Goal: Task Accomplishment & Management: Use online tool/utility

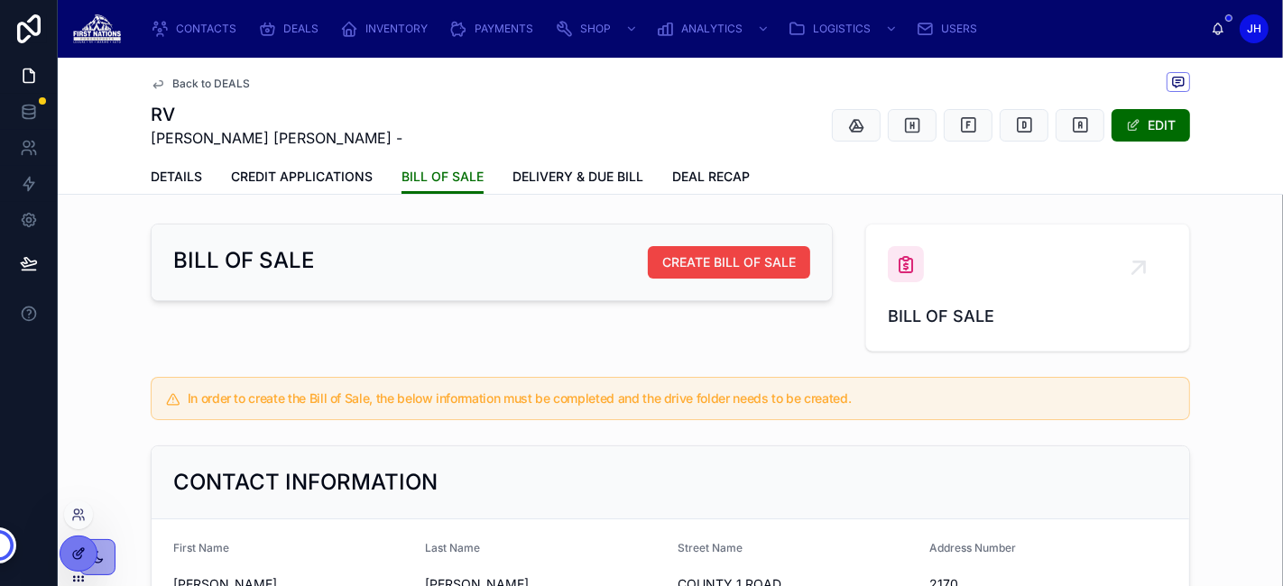
click at [77, 554] on icon at bounding box center [78, 554] width 14 height 14
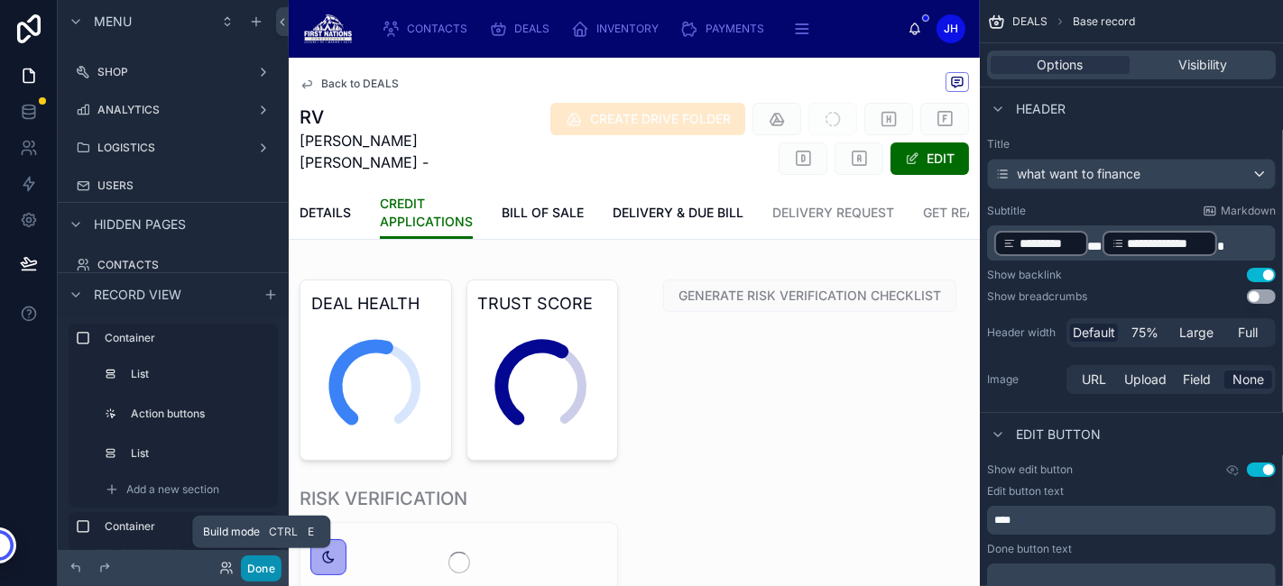
click at [250, 562] on button "Done" at bounding box center [261, 569] width 41 height 26
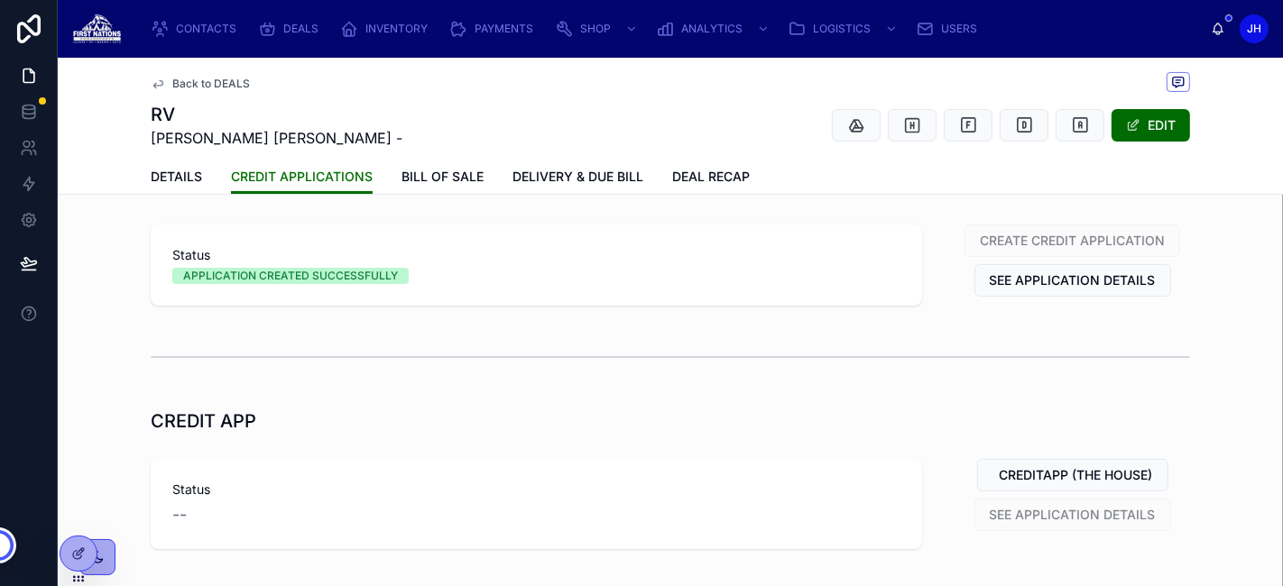
scroll to position [360, 0]
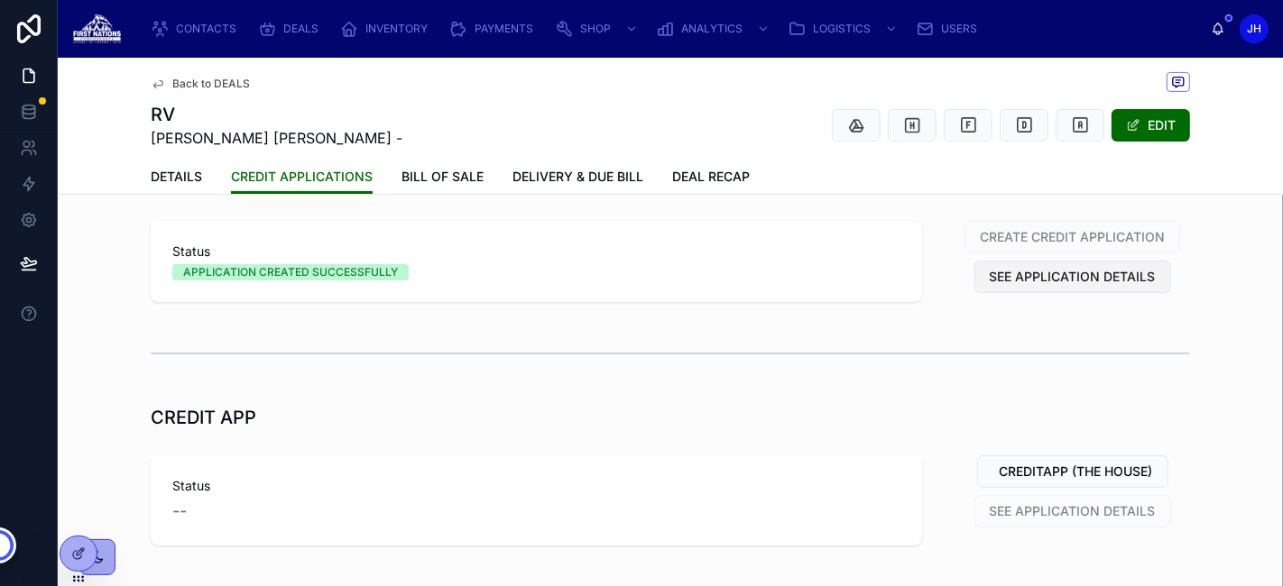
click at [1023, 271] on span "SEE APPLICATION DETAILS" at bounding box center [1073, 277] width 166 height 18
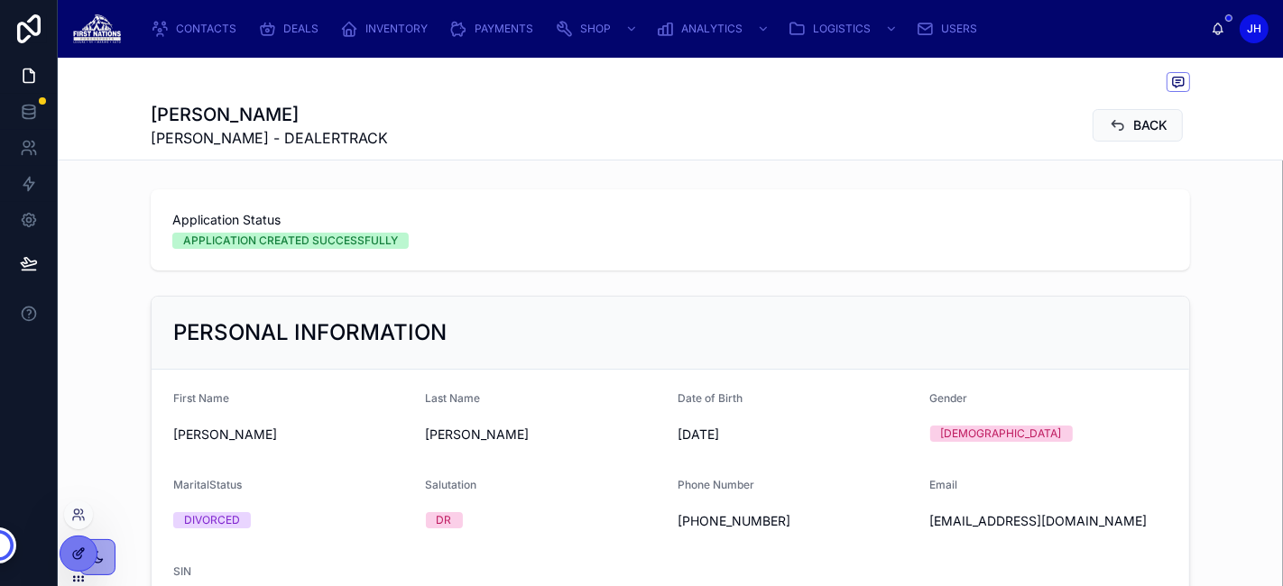
click at [73, 555] on icon at bounding box center [77, 555] width 8 height 8
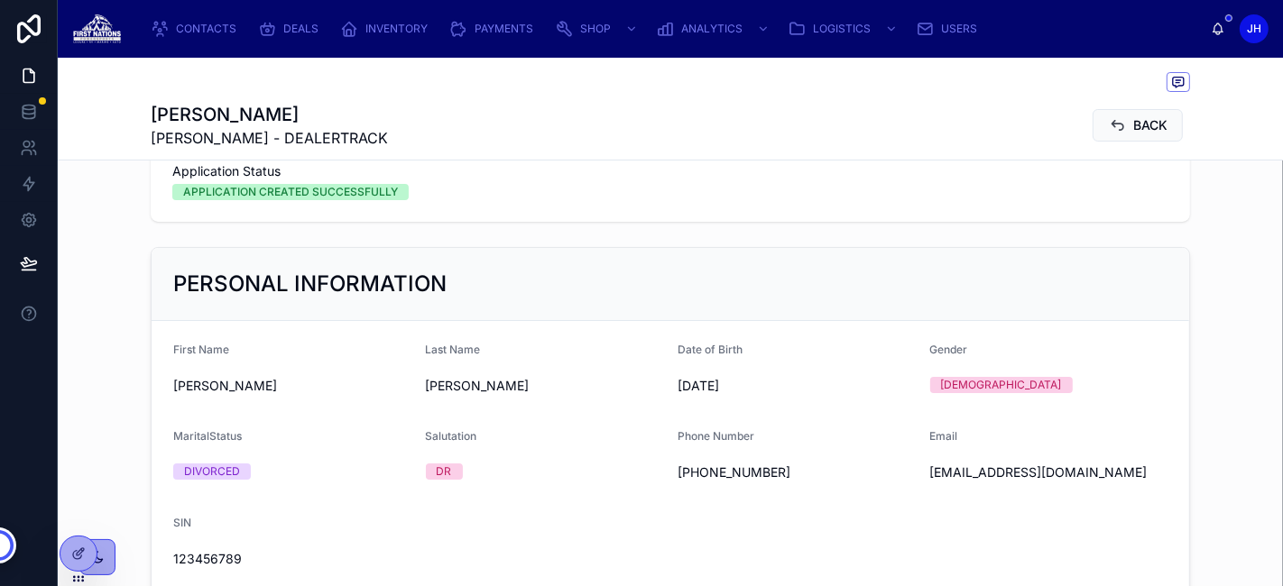
scroll to position [54, 0]
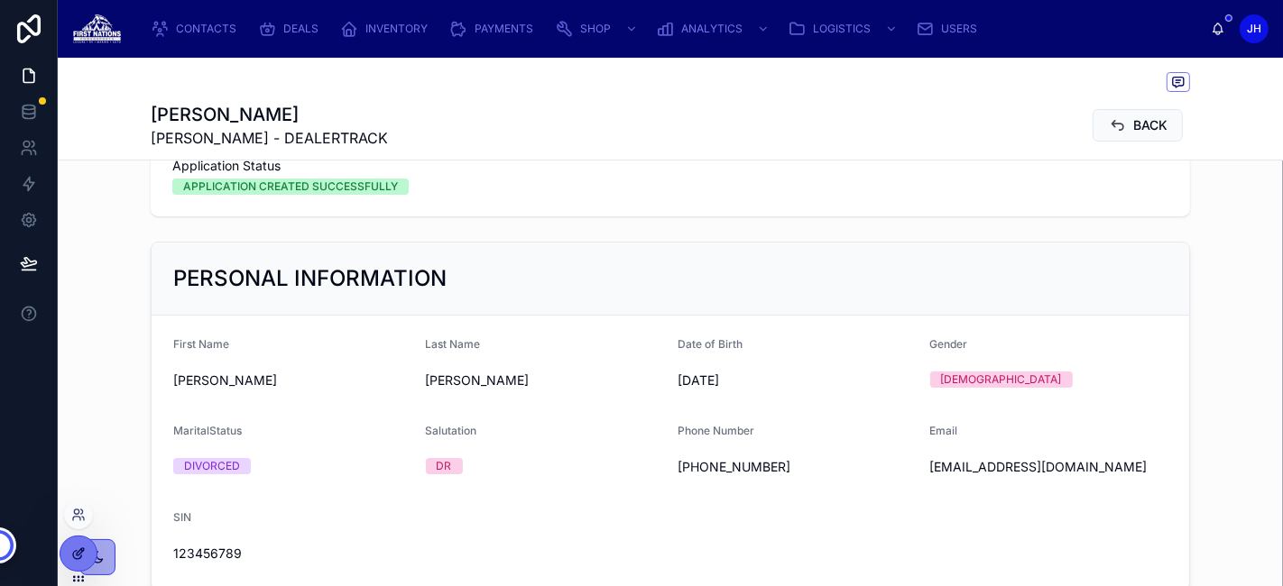
click at [81, 541] on div at bounding box center [78, 554] width 36 height 34
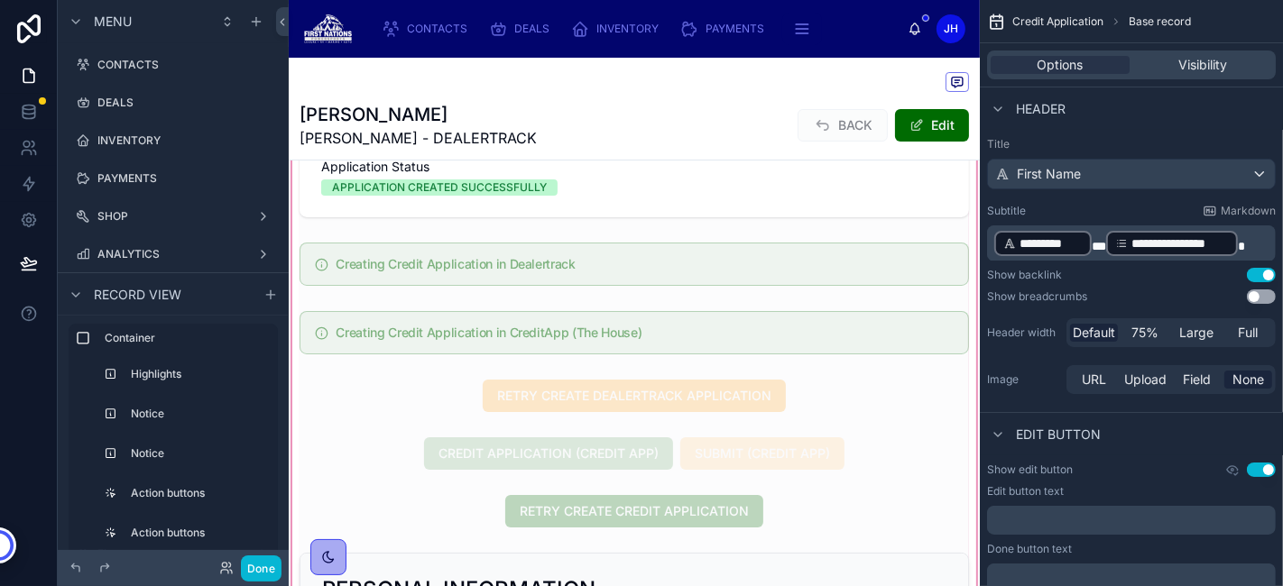
scroll to position [289, 0]
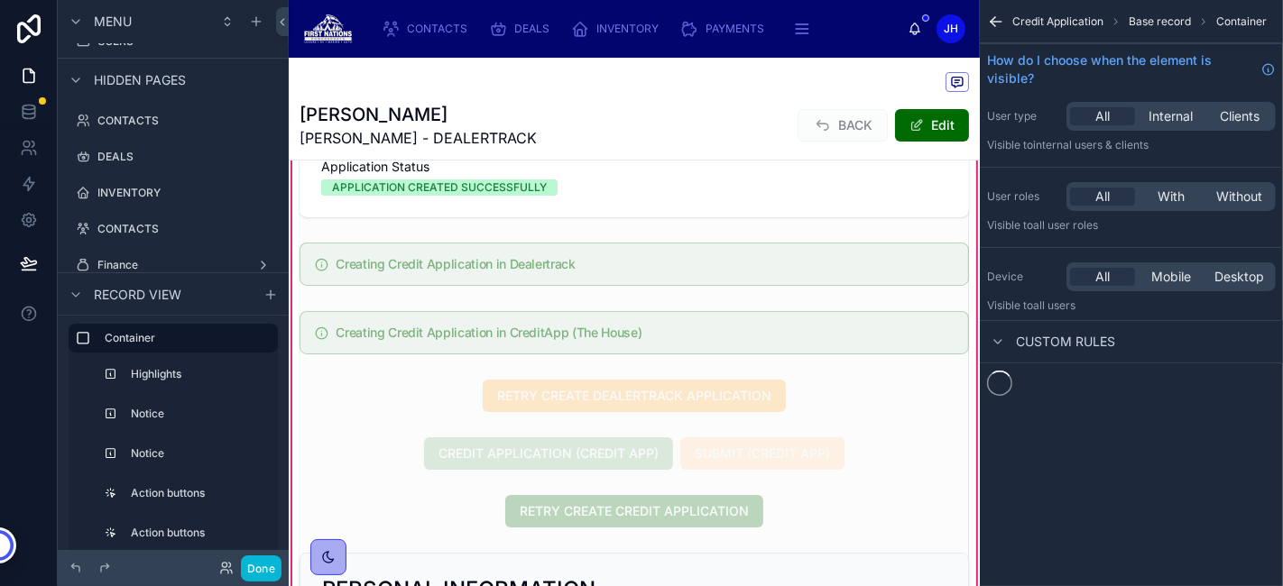
click at [452, 401] on div at bounding box center [634, 396] width 691 height 47
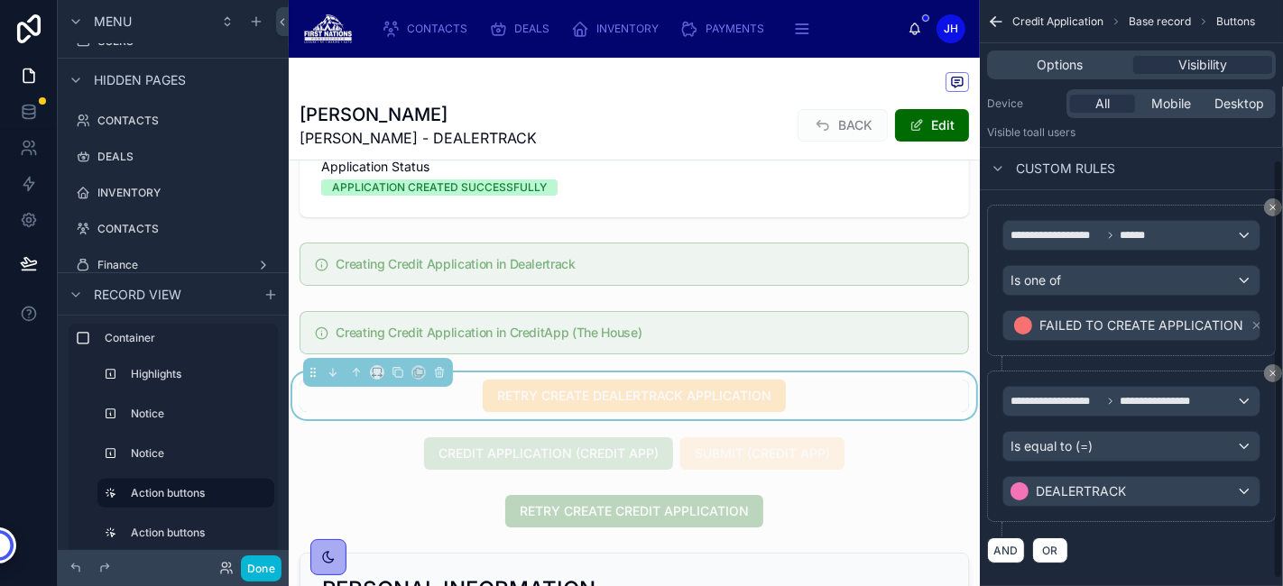
scroll to position [221, 0]
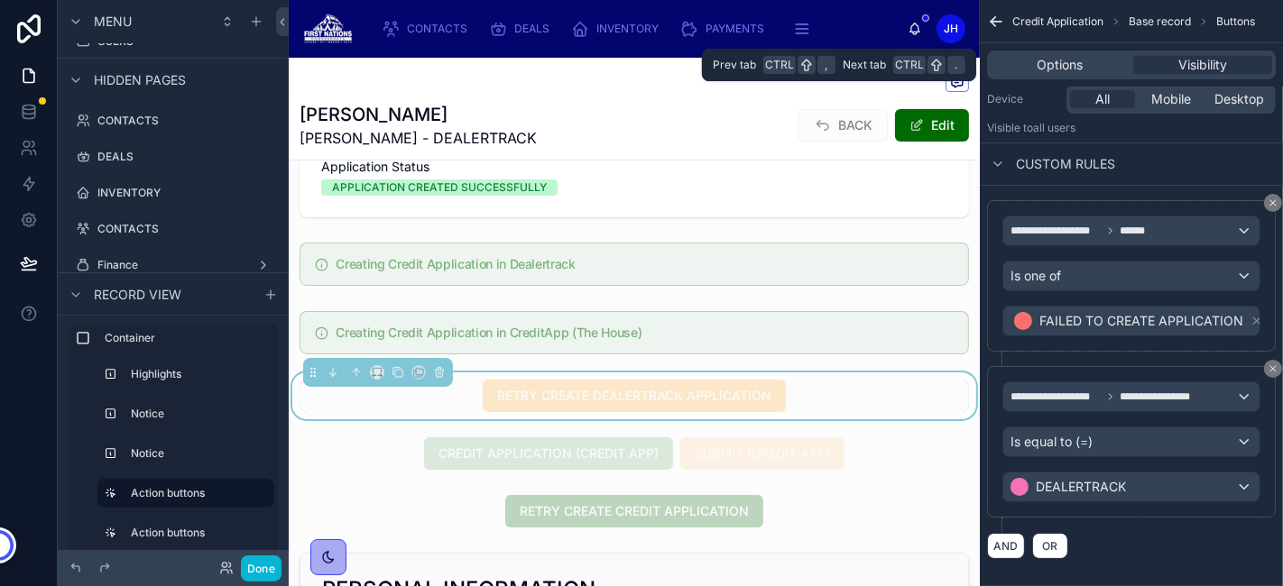
click at [1060, 54] on div "Options Visibility" at bounding box center [1131, 65] width 289 height 29
click at [1050, 64] on span "Options" at bounding box center [1061, 65] width 46 height 18
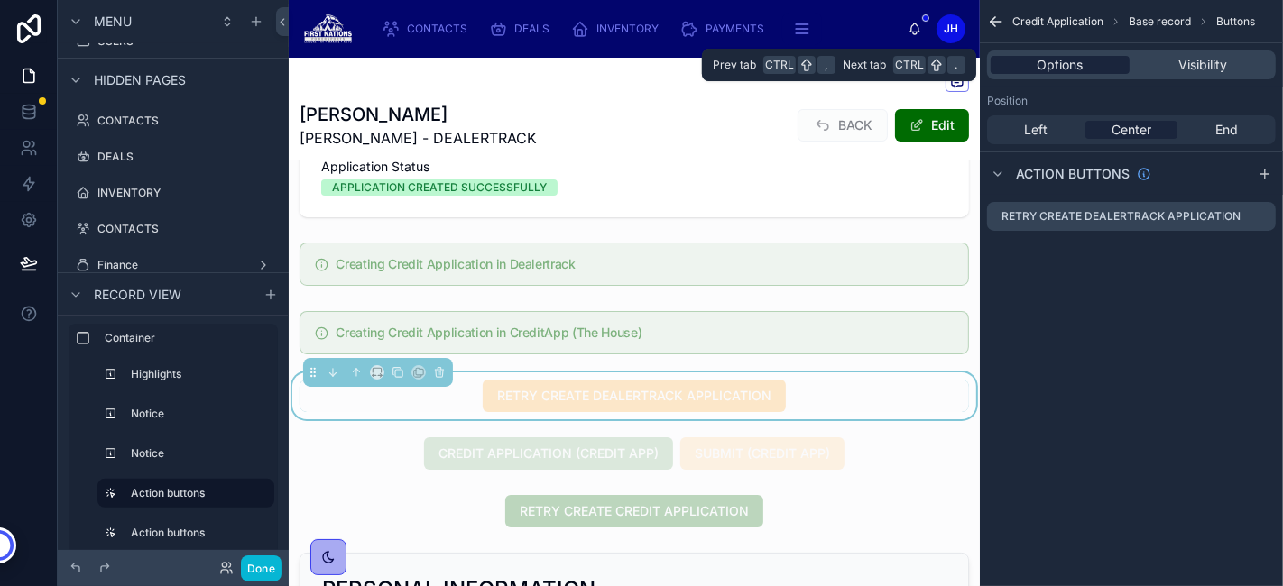
scroll to position [0, 0]
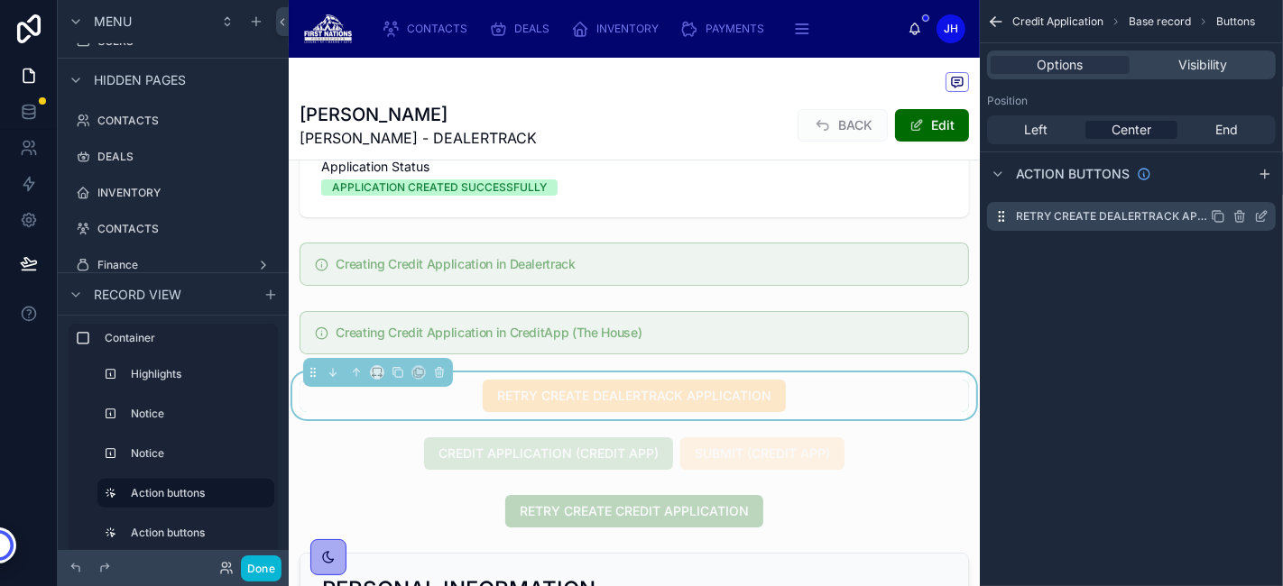
click at [1269, 220] on div "RETRY CREATE DEALERTRACK APPLICATION" at bounding box center [1131, 216] width 289 height 29
click at [1262, 217] on icon "scrollable content" at bounding box center [1262, 214] width 7 height 7
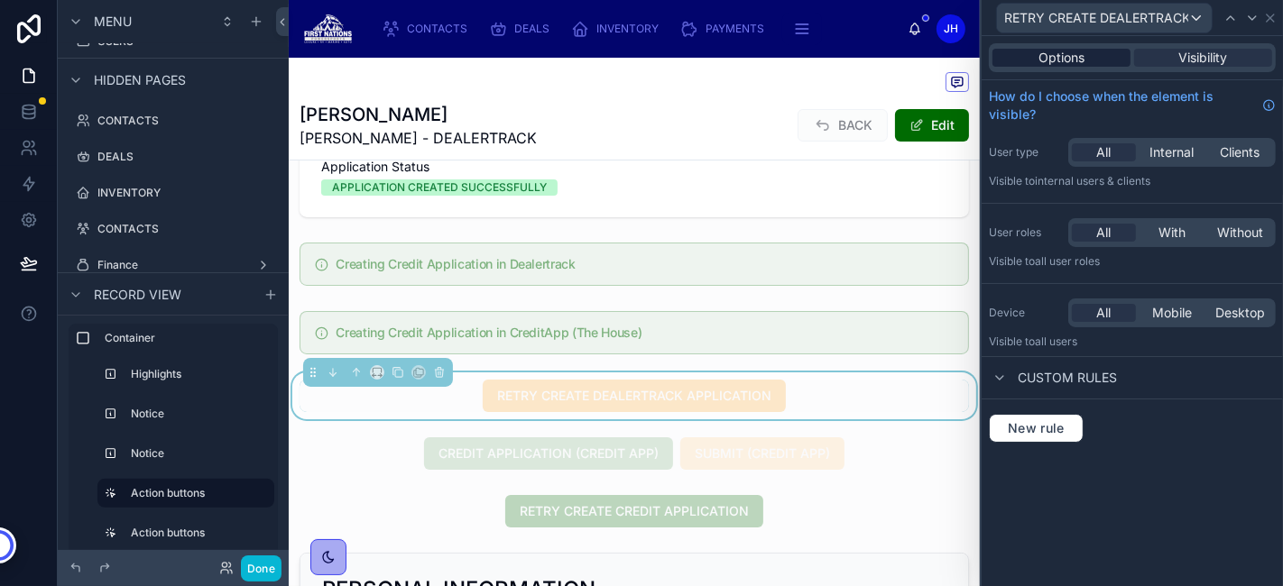
click at [1062, 58] on span "Options" at bounding box center [1061, 58] width 46 height 18
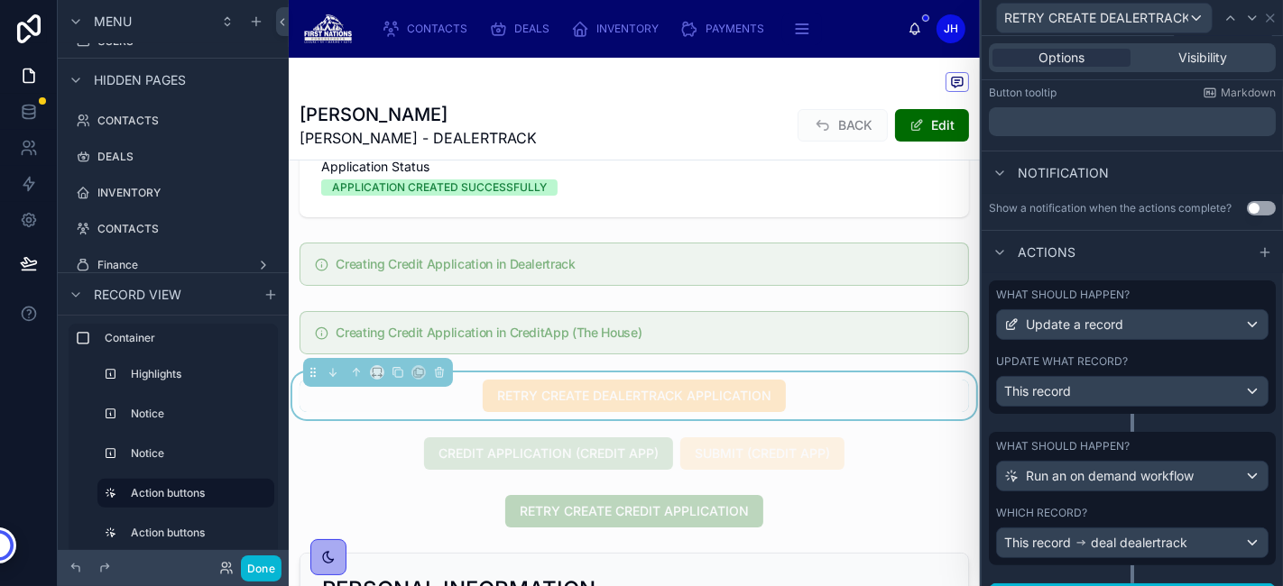
scroll to position [321, 0]
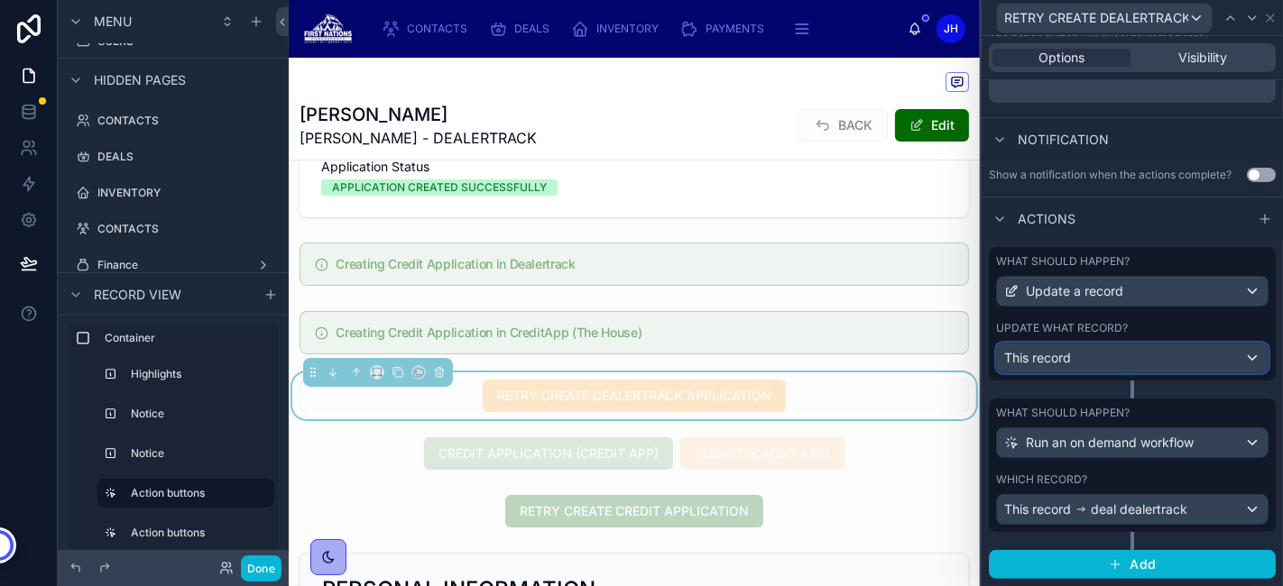
click at [1083, 357] on div "This record" at bounding box center [1132, 358] width 271 height 29
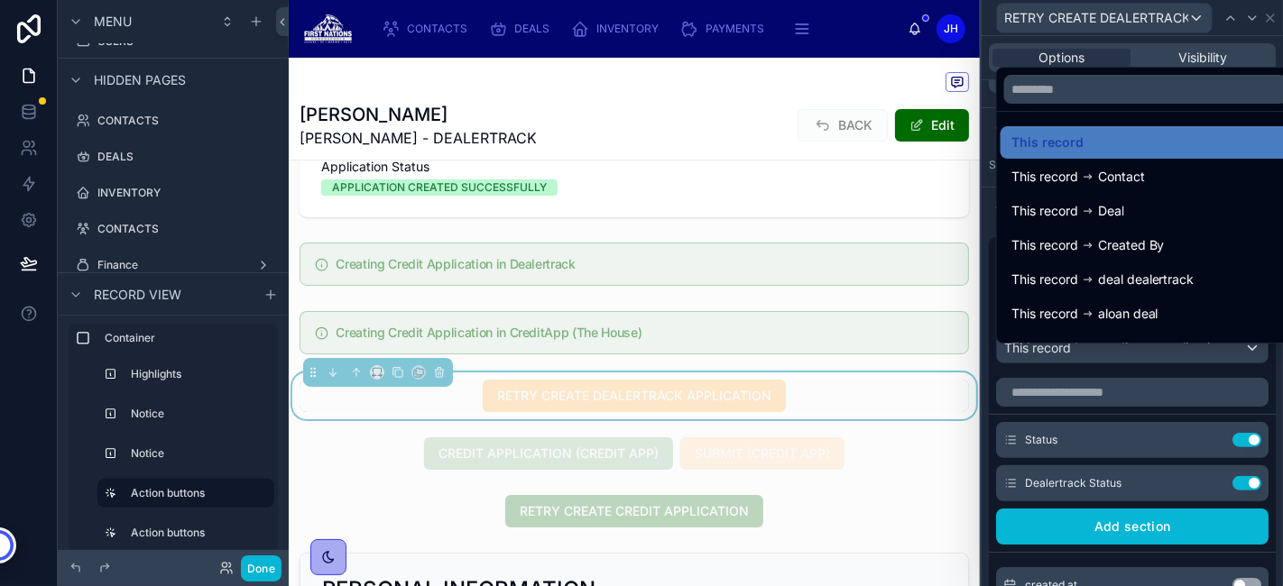
click at [1083, 357] on div at bounding box center [1132, 293] width 301 height 586
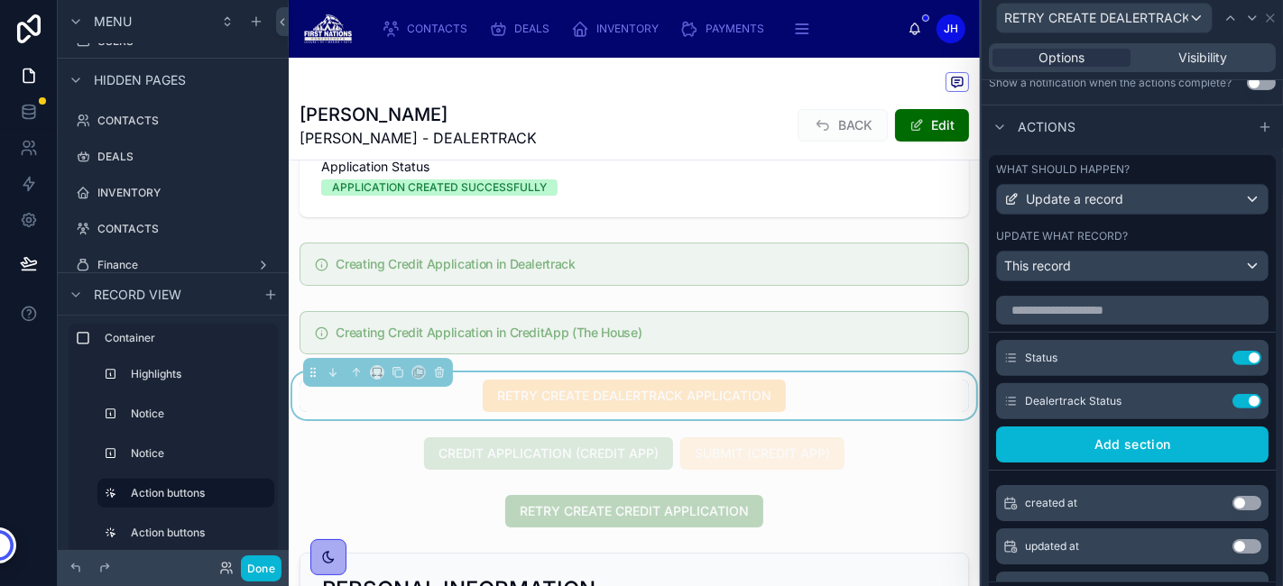
scroll to position [404, 0]
click at [1209, 402] on icon at bounding box center [1212, 398] width 7 height 7
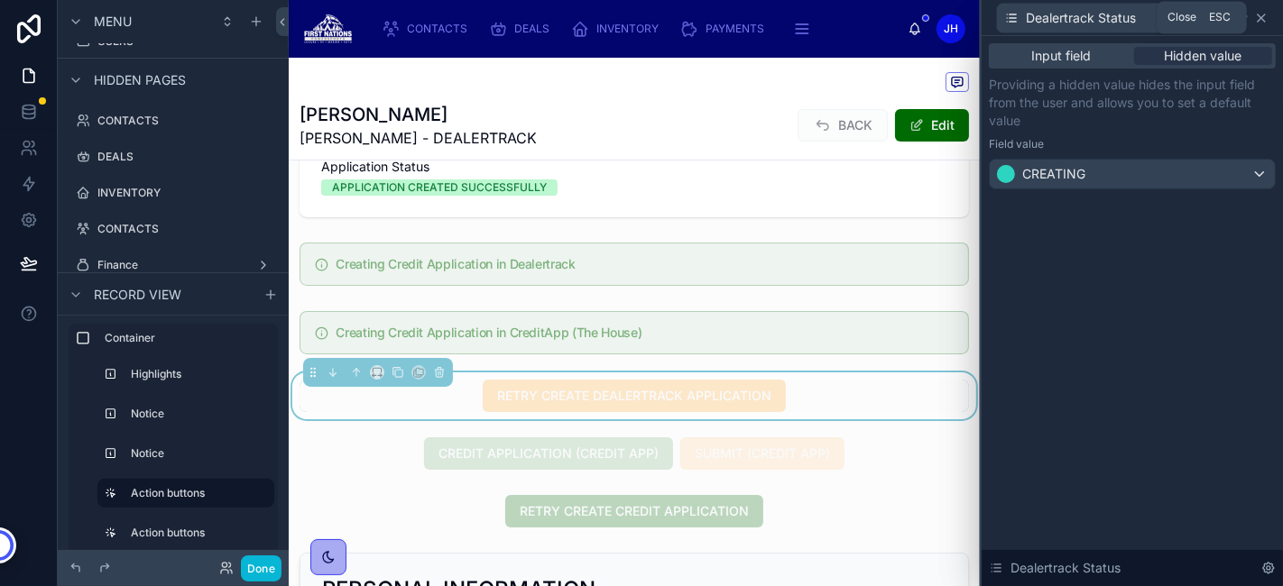
click at [1266, 20] on icon at bounding box center [1261, 18] width 14 height 14
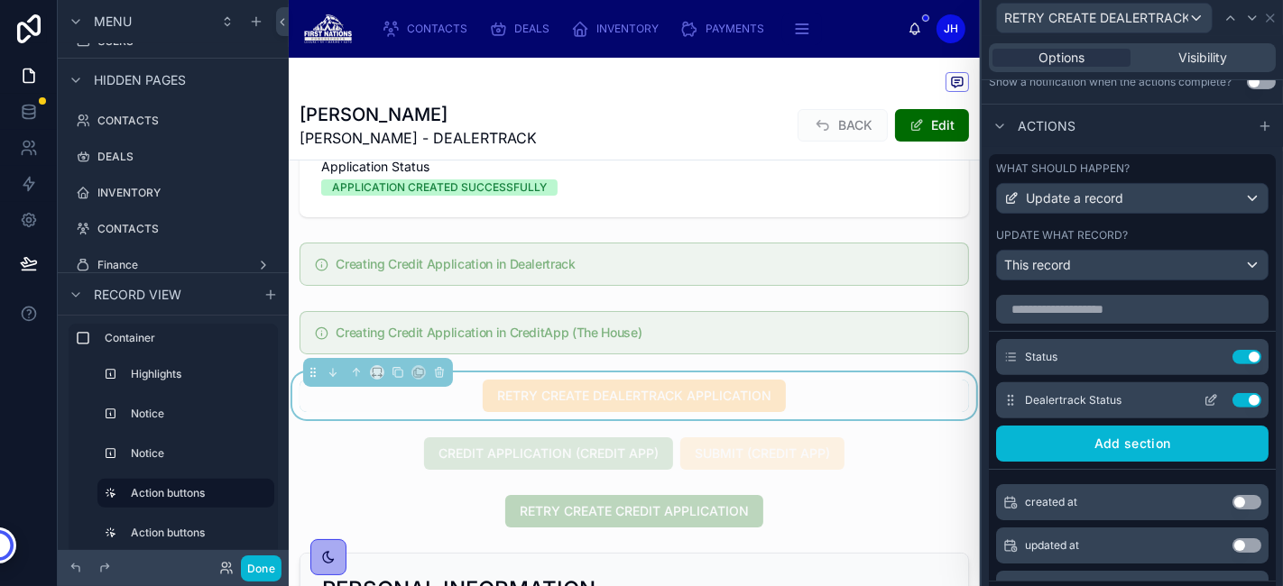
click at [1232, 408] on button "Use setting" at bounding box center [1246, 400] width 29 height 14
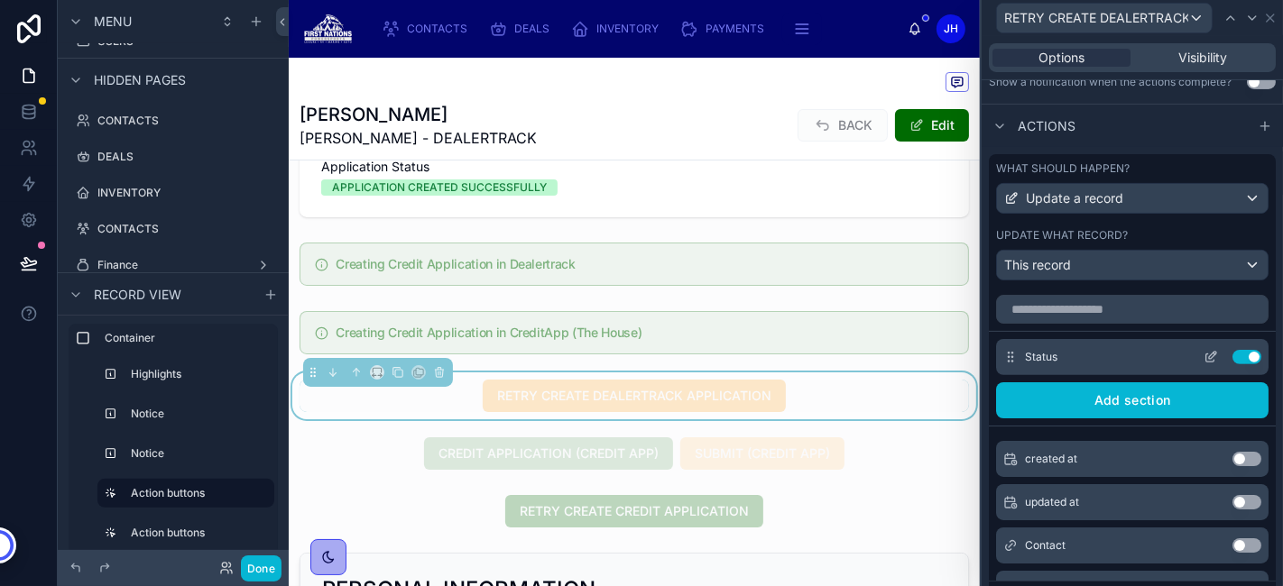
click at [1204, 364] on icon at bounding box center [1211, 357] width 14 height 14
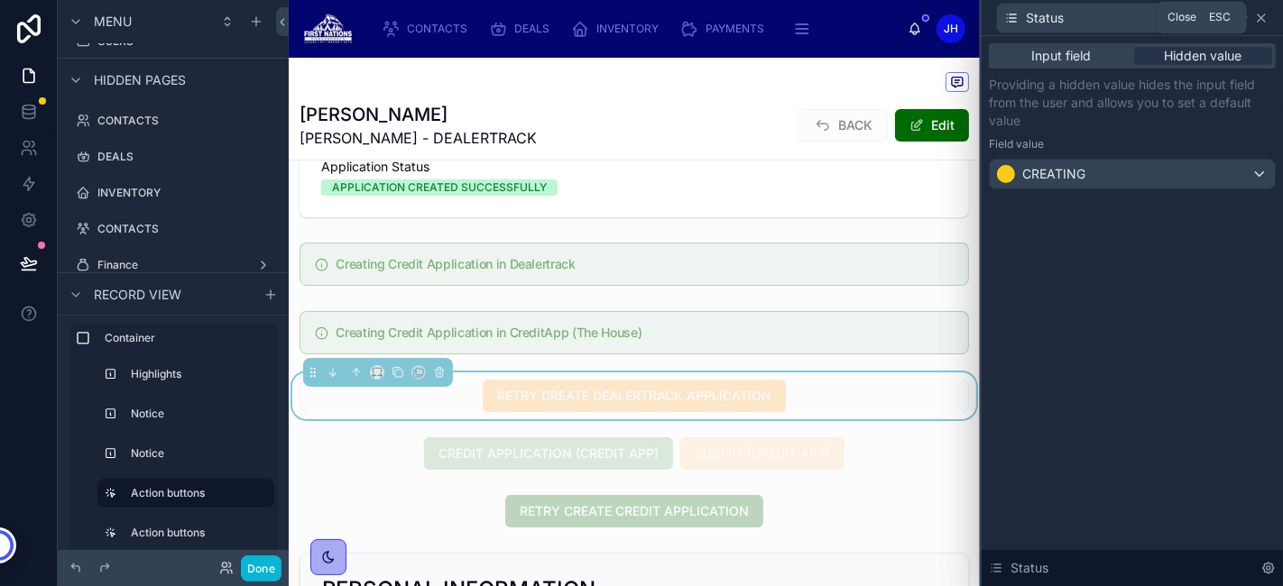
click at [1261, 18] on icon at bounding box center [1261, 17] width 7 height 7
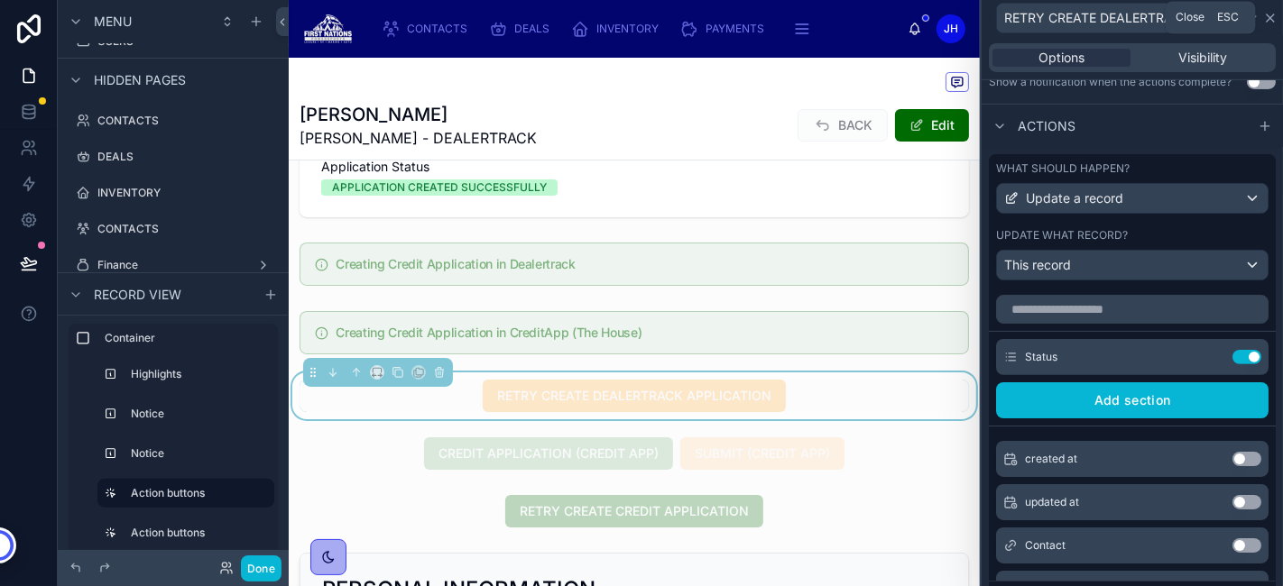
click at [1269, 19] on icon at bounding box center [1270, 18] width 14 height 14
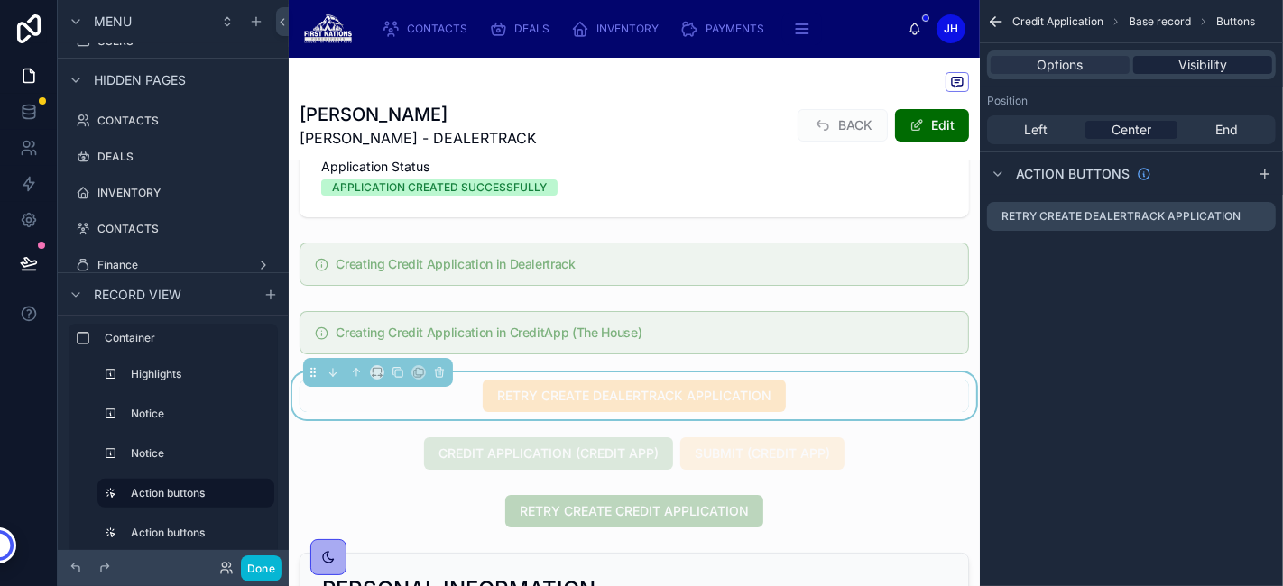
click at [1199, 63] on span "Visibility" at bounding box center [1202, 65] width 49 height 18
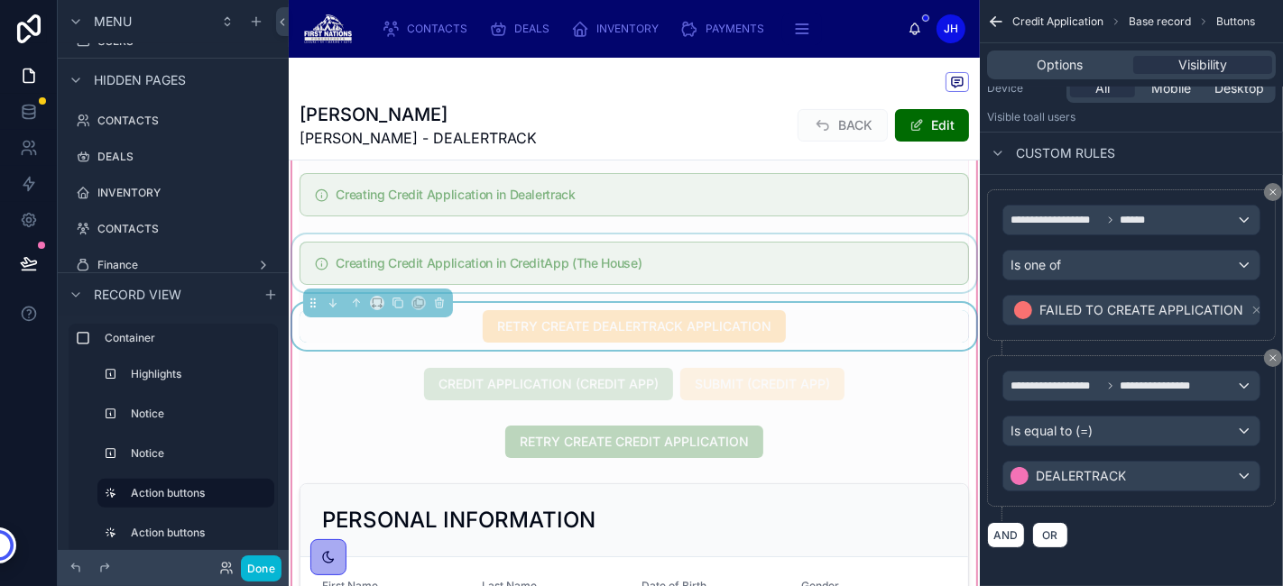
scroll to position [138, 0]
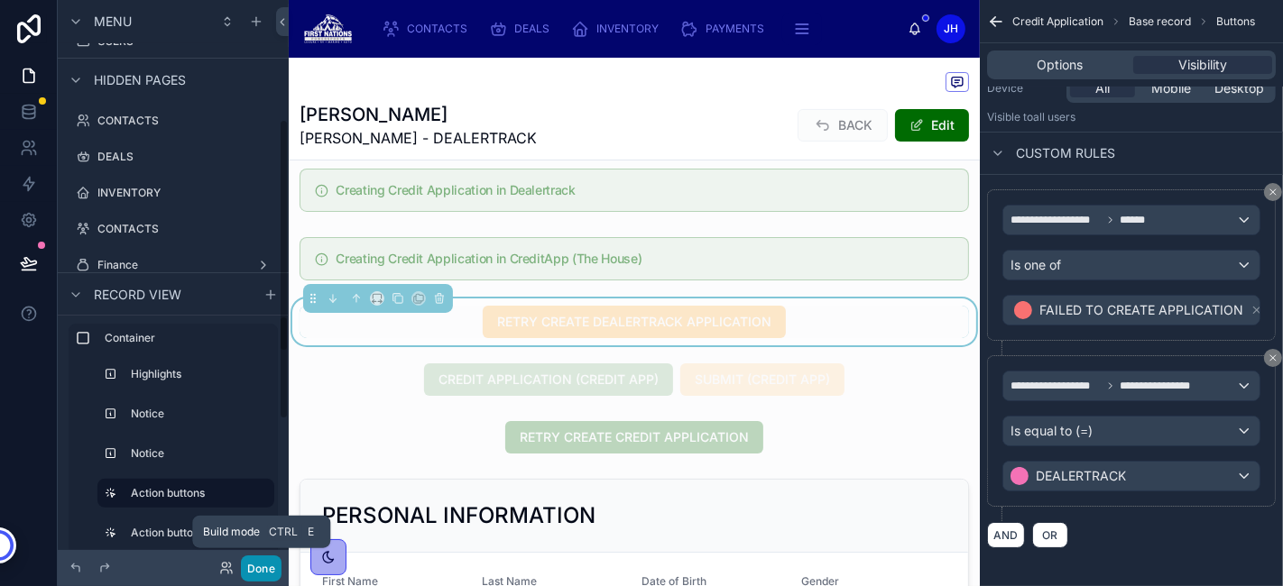
click at [267, 570] on button "Done" at bounding box center [261, 569] width 41 height 26
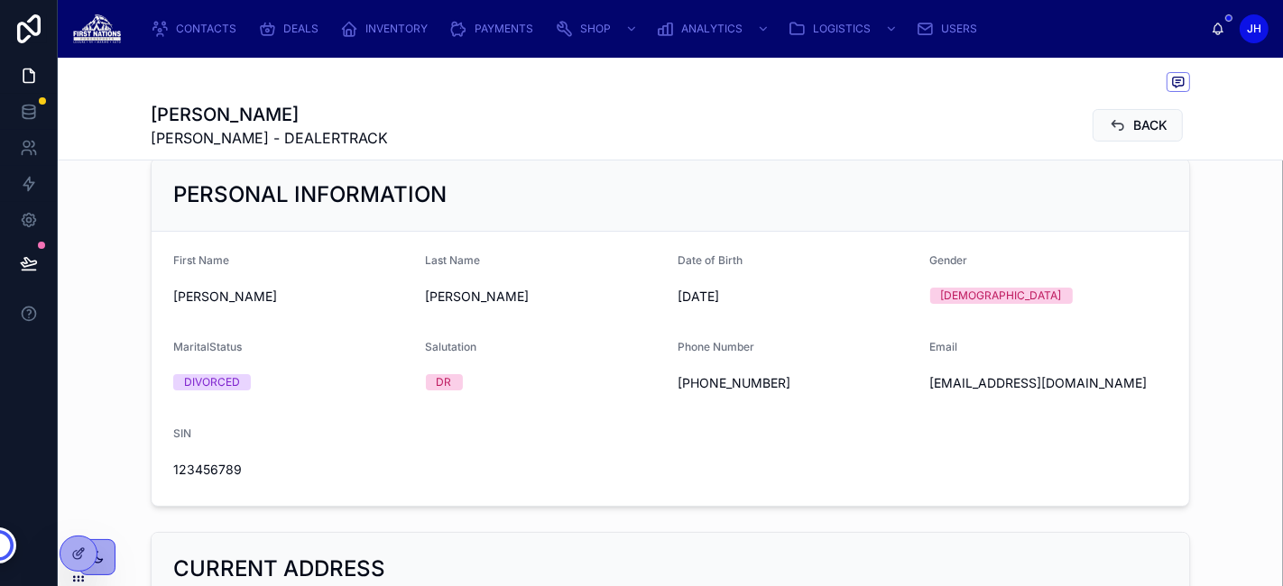
scroll to position [0, 0]
